Goal: Task Accomplishment & Management: Use online tool/utility

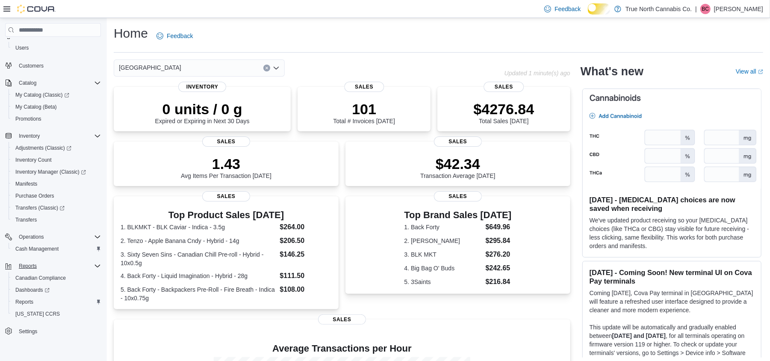
scroll to position [59, 0]
click at [27, 263] on span "Reports" at bounding box center [28, 266] width 18 height 7
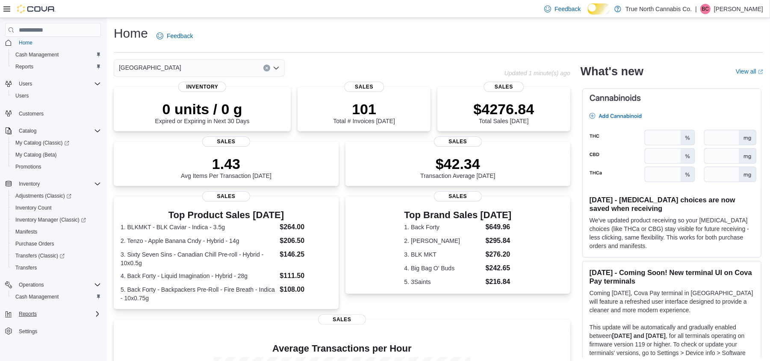
scroll to position [12, 0]
click at [100, 283] on icon "Complex example" at bounding box center [97, 284] width 7 height 7
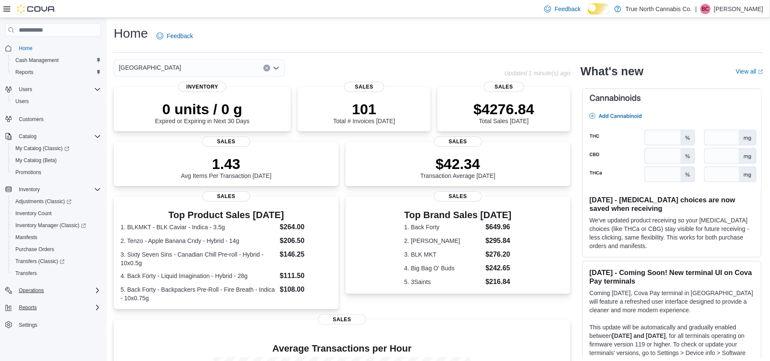
scroll to position [0, 0]
click at [98, 293] on icon "Complex example" at bounding box center [97, 290] width 3 height 5
click at [96, 323] on icon "Complex example" at bounding box center [97, 319] width 7 height 7
click at [52, 58] on span "Cash Management" at bounding box center [36, 60] width 43 height 7
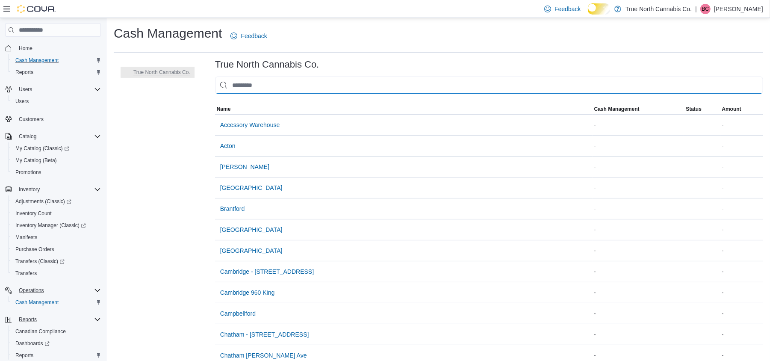
click at [274, 91] on input "This is a search bar. As you type, the results lower in the page will automatic…" at bounding box center [489, 85] width 548 height 17
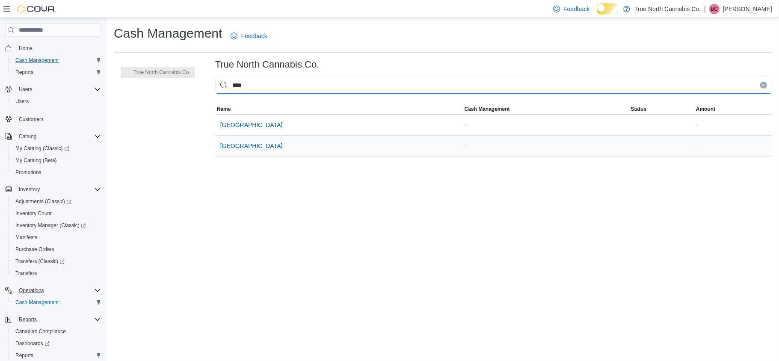
type input "****"
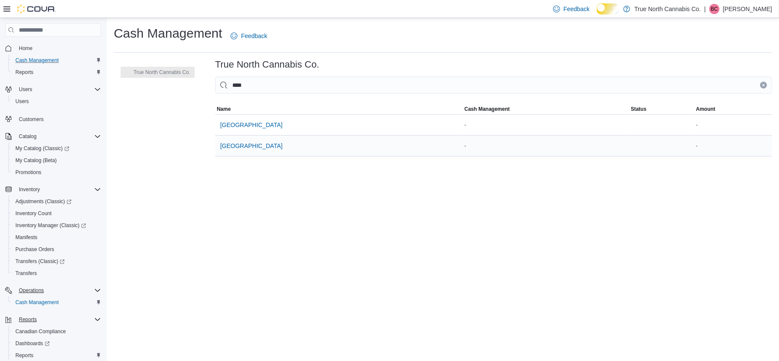
click at [323, 153] on div "[GEOGRAPHIC_DATA]" at bounding box center [339, 146] width 248 height 21
click at [248, 150] on span "[GEOGRAPHIC_DATA]" at bounding box center [251, 146] width 62 height 9
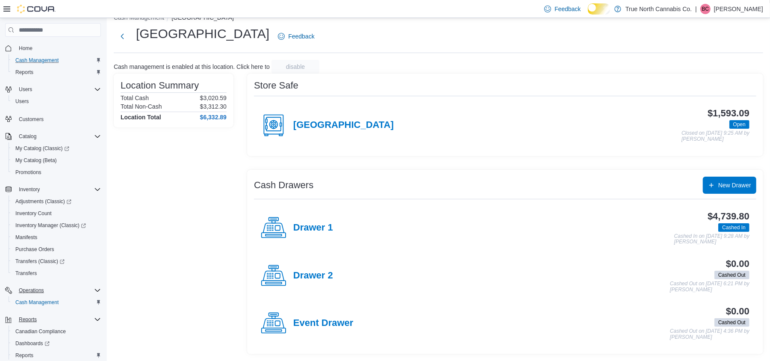
scroll to position [33, 0]
click at [316, 271] on h4 "Drawer 2" at bounding box center [313, 275] width 40 height 11
